Goal: Task Accomplishment & Management: Manage account settings

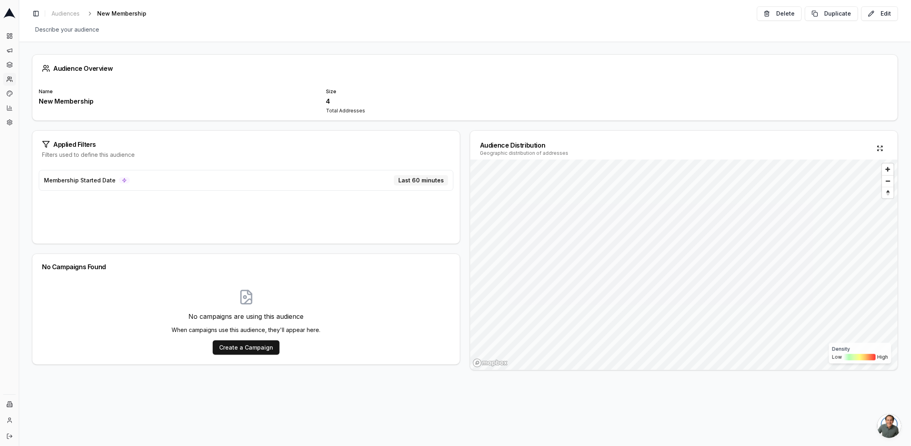
click at [167, 428] on div "Audience Overview Name New Membership Size 4 Total Addresses Applied Filters Fi…" at bounding box center [465, 244] width 892 height 404
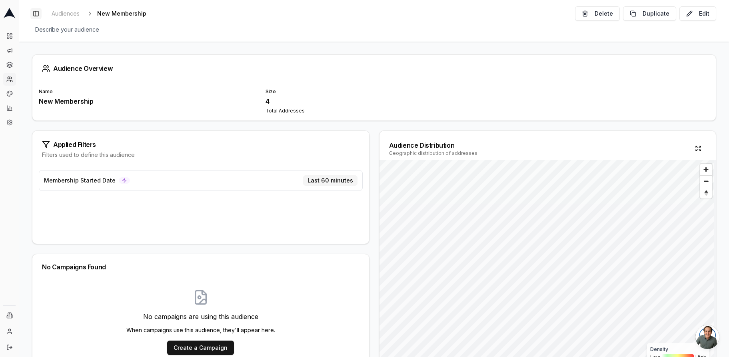
click at [38, 10] on button "Toggle Sidebar" at bounding box center [35, 13] width 11 height 11
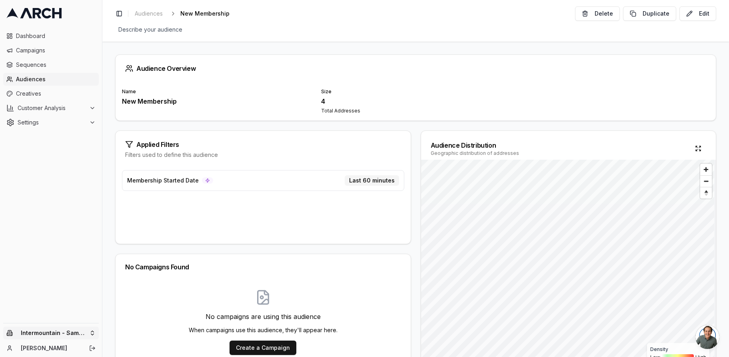
click at [69, 331] on html "Dashboard Campaigns Sequences Audiences Creatives Customer Analysis Settings In…" at bounding box center [364, 178] width 729 height 357
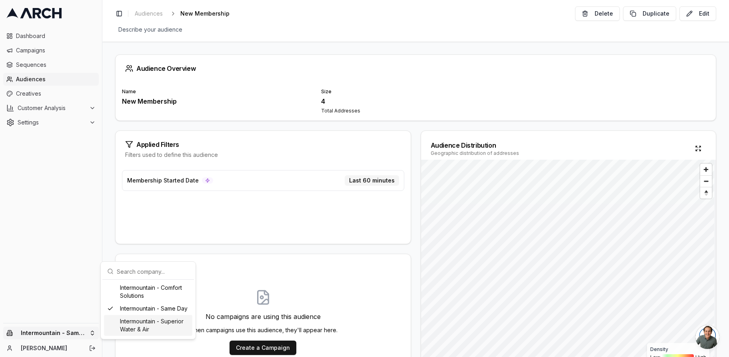
click at [134, 322] on div "Intermountain - Superior Water & Air" at bounding box center [148, 325] width 88 height 21
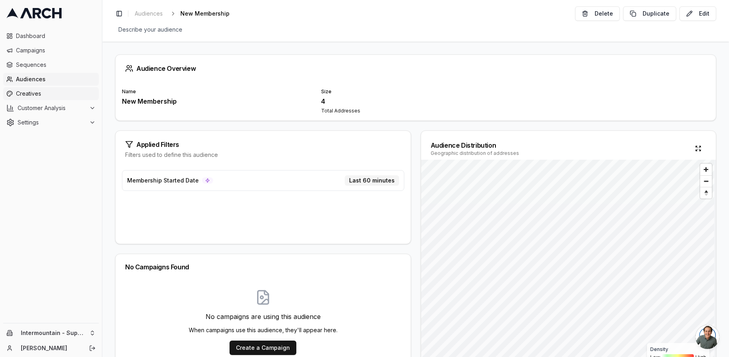
click at [40, 88] on link "Creatives" at bounding box center [51, 93] width 96 height 13
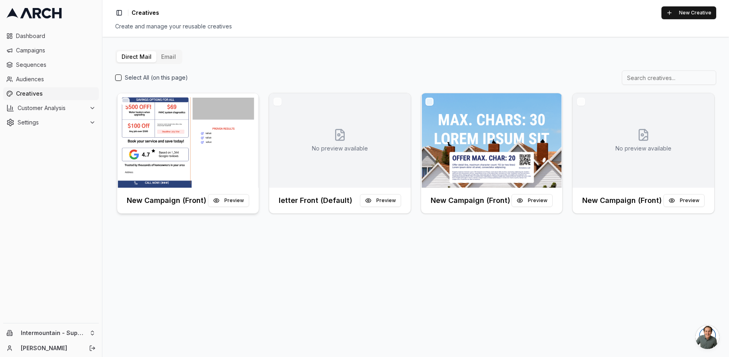
click at [190, 135] on img at bounding box center [188, 140] width 142 height 94
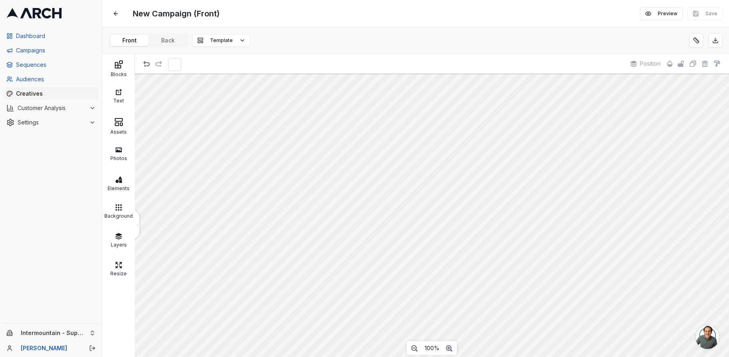
scroll to position [0, 0]
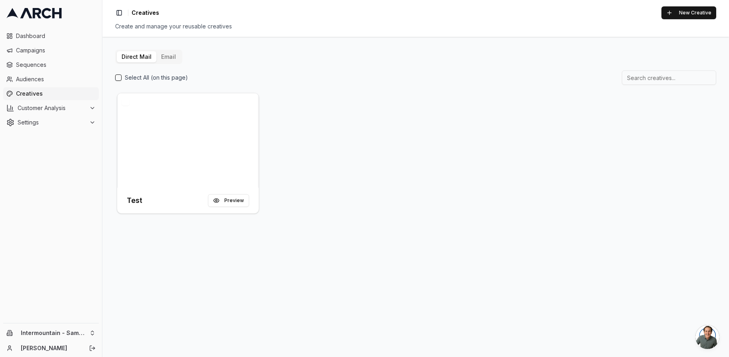
click at [175, 61] on button "Email" at bounding box center [168, 56] width 24 height 11
click at [284, 172] on div at bounding box center [340, 140] width 142 height 94
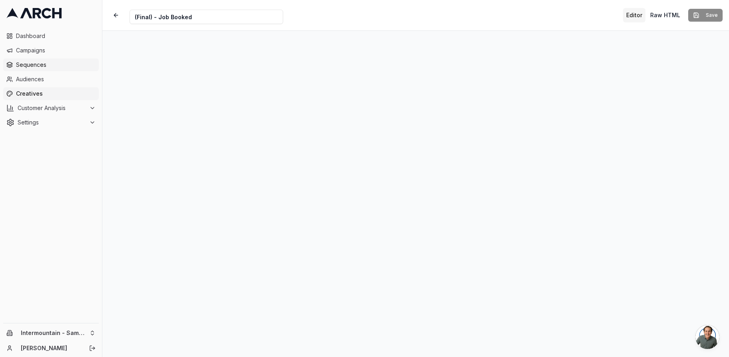
click at [26, 62] on span "Sequences" at bounding box center [56, 65] width 80 height 8
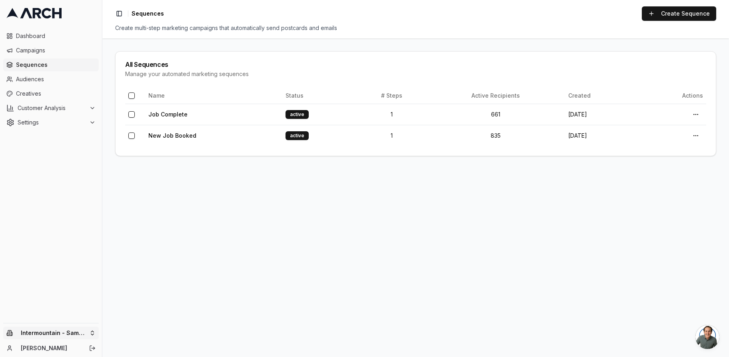
click at [76, 332] on html "Dashboard Campaigns Sequences Audiences Creatives Customer Analysis Settings In…" at bounding box center [364, 178] width 729 height 357
click at [144, 321] on div "Intermountain - Superior Water & Air" at bounding box center [148, 325] width 88 height 21
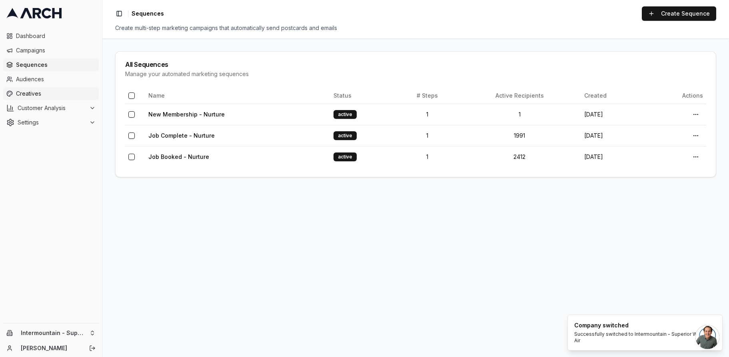
click at [41, 92] on span "Creatives" at bounding box center [56, 94] width 80 height 8
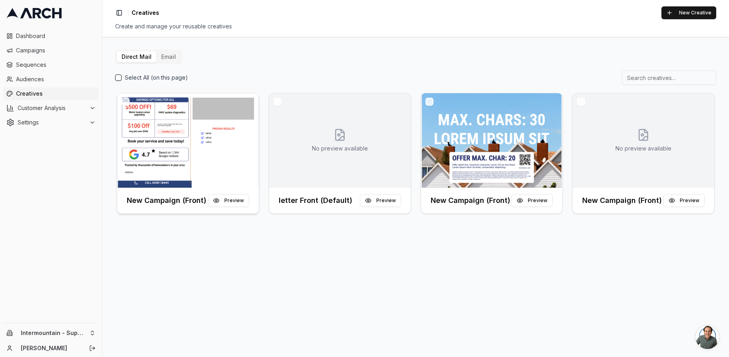
click at [208, 122] on img at bounding box center [188, 140] width 142 height 94
click at [70, 331] on html "Dashboard Campaigns Sequences Audiences Creatives Customer Analysis Settings In…" at bounding box center [364, 178] width 729 height 357
click at [156, 310] on div "Intermountain - Same Day" at bounding box center [148, 308] width 88 height 13
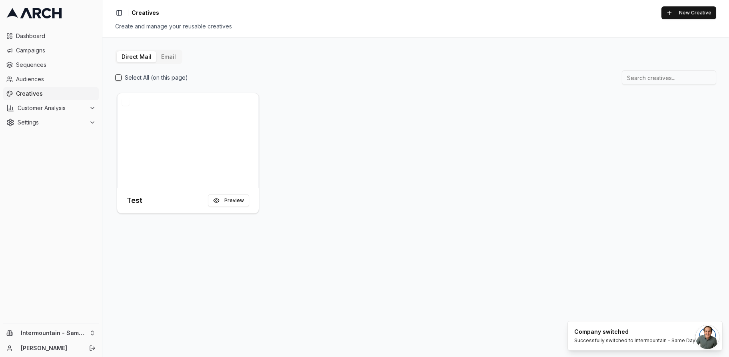
click at [164, 57] on button "Email" at bounding box center [168, 56] width 24 height 11
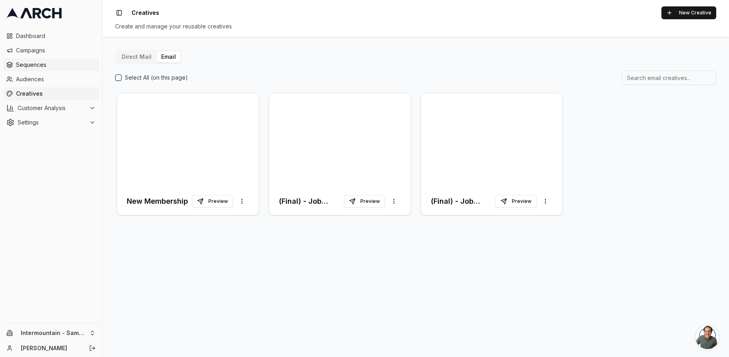
click at [36, 66] on span "Sequences" at bounding box center [56, 65] width 80 height 8
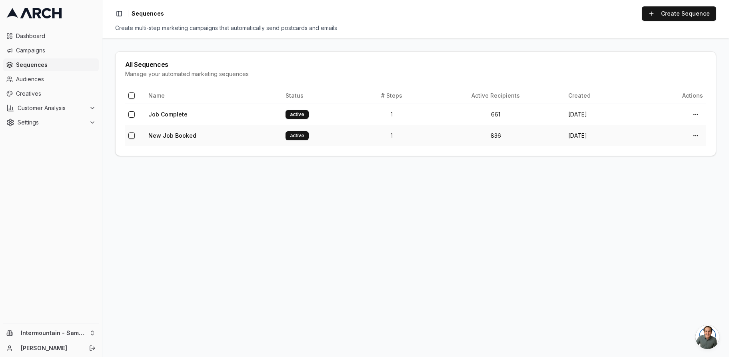
click at [219, 141] on td "New Job Booked" at bounding box center [213, 135] width 137 height 21
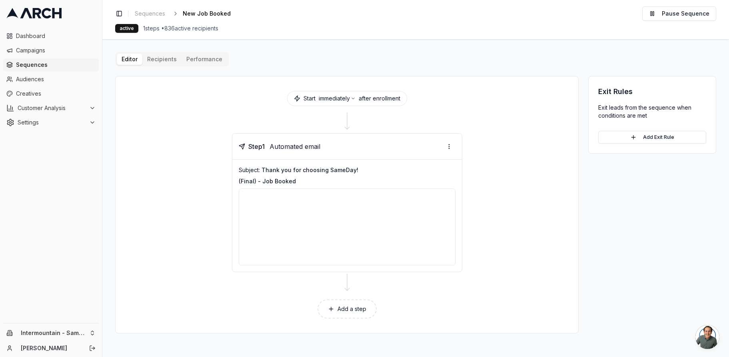
click at [207, 60] on button "Performance" at bounding box center [205, 59] width 46 height 11
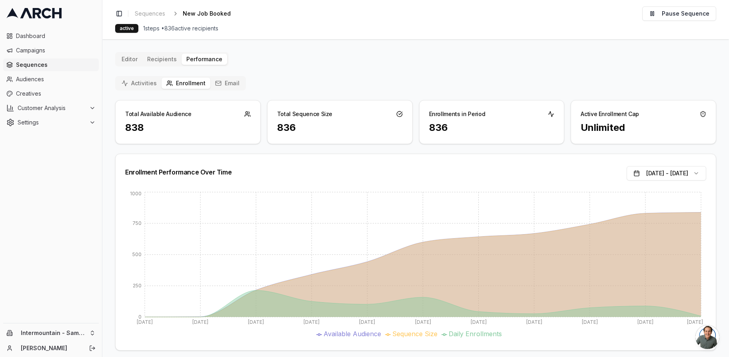
scroll to position [6, 0]
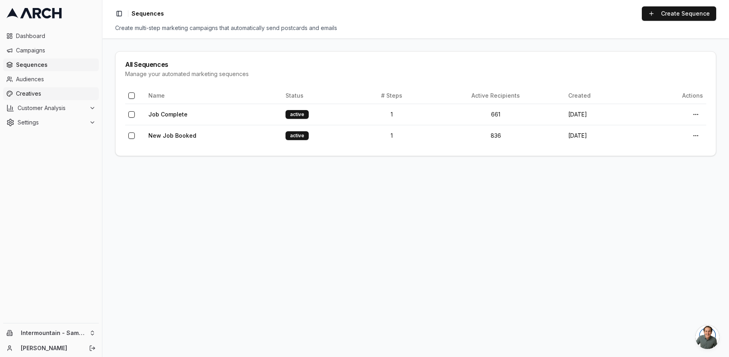
click at [38, 96] on span "Creatives" at bounding box center [56, 94] width 80 height 8
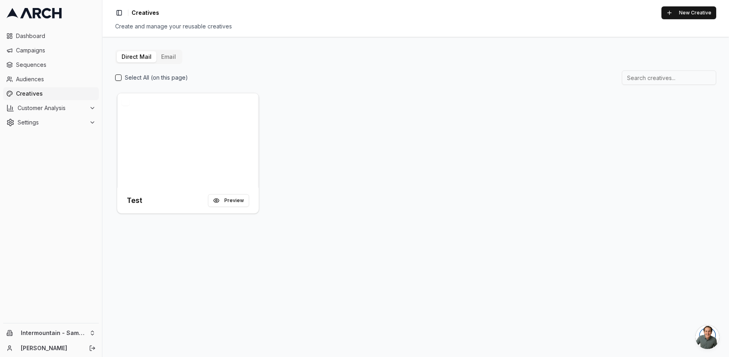
click at [172, 58] on button "Email" at bounding box center [168, 56] width 24 height 11
click at [180, 129] on div at bounding box center [188, 140] width 142 height 94
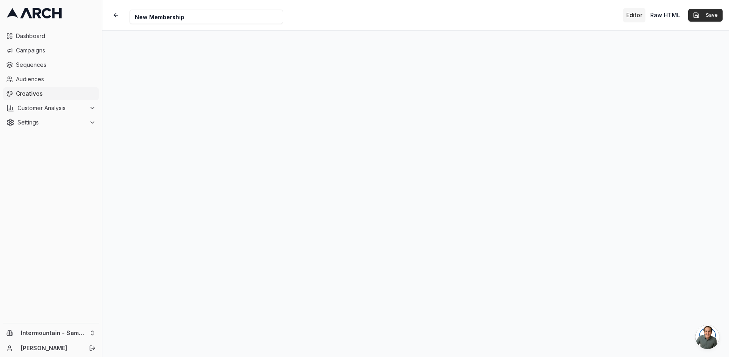
click at [709, 16] on button "Save" at bounding box center [705, 15] width 34 height 13
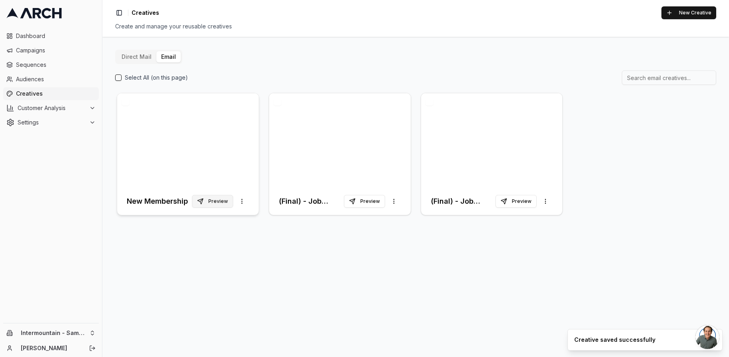
click at [218, 201] on button "Preview" at bounding box center [212, 201] width 41 height 13
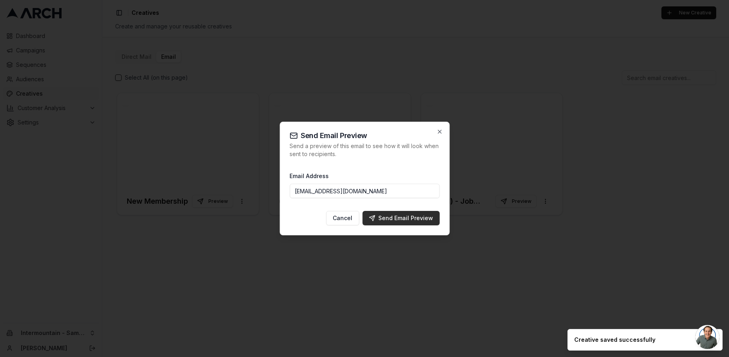
click at [400, 218] on div "Send Email Preview" at bounding box center [401, 218] width 64 height 8
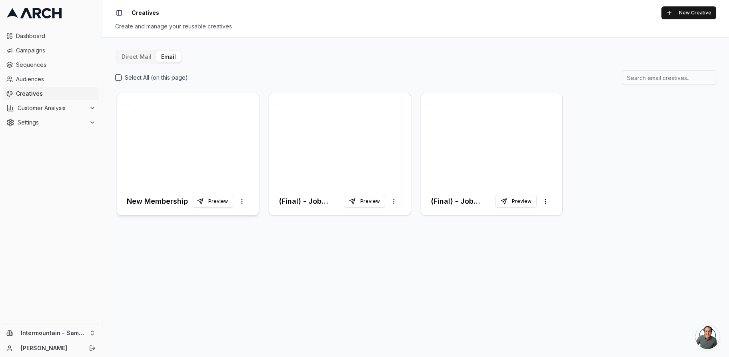
click at [186, 118] on div at bounding box center [188, 140] width 142 height 94
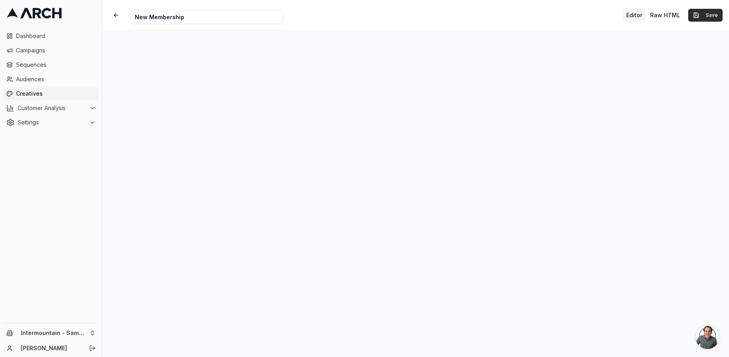
click at [700, 12] on button "Save" at bounding box center [705, 15] width 34 height 13
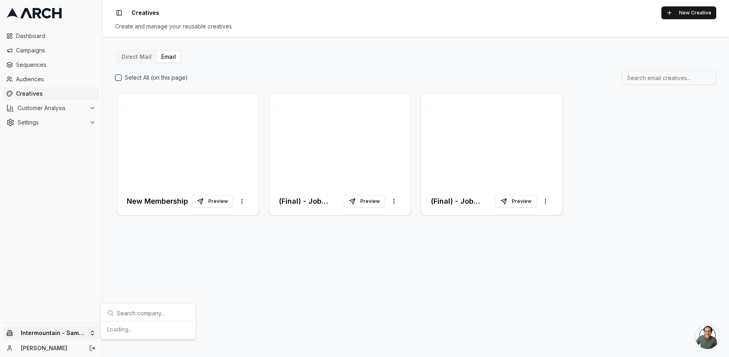
click at [91, 336] on html "Dashboard Campaigns Sequences Audiences Creatives Customer Analysis Settings In…" at bounding box center [364, 178] width 729 height 357
click at [161, 325] on div "Intermountain - Superior Water & Air" at bounding box center [148, 325] width 88 height 21
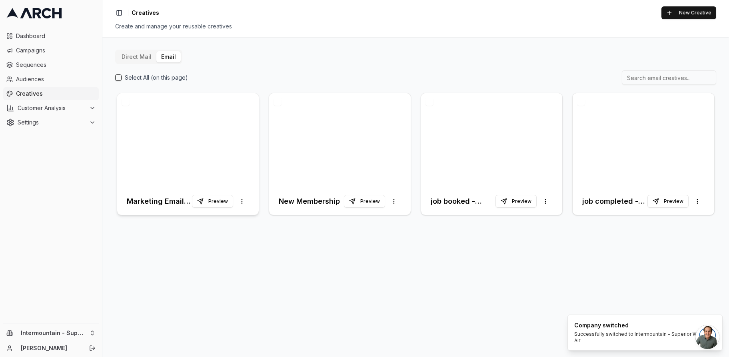
click at [236, 148] on div at bounding box center [188, 140] width 142 height 94
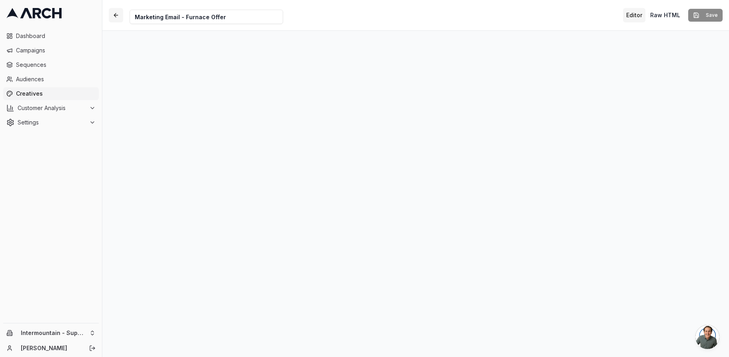
click at [118, 19] on button "button" at bounding box center [116, 15] width 14 height 14
